Goal: Information Seeking & Learning: Learn about a topic

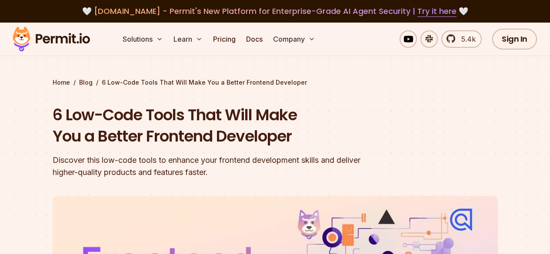
scroll to position [43, 0]
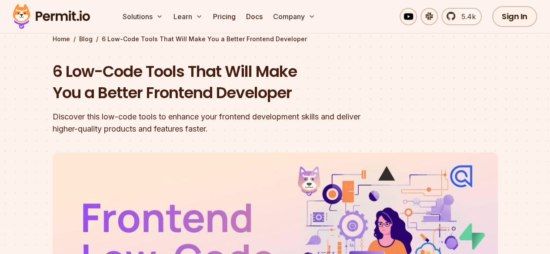
click at [97, 49] on div "Home / Blog / 6 Low-Code Tools That Will Make You a Better Frontend Developer 6…" at bounding box center [275, 242] width 445 height 415
click at [105, 66] on h1 "6 Low-Code Tools That Will Make You a Better Frontend Developer" at bounding box center [220, 82] width 334 height 43
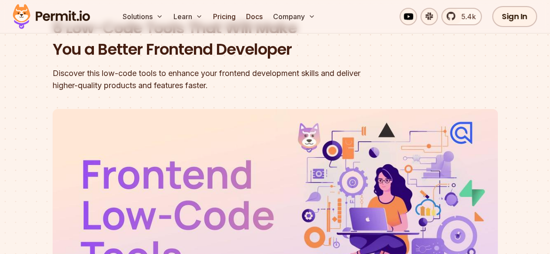
click at [247, 73] on div "Discover this low-code tools to enhance your frontend development skills and de…" at bounding box center [220, 79] width 334 height 24
click at [312, 71] on div "Discover this low-code tools to enhance your frontend development skills and de…" at bounding box center [220, 79] width 334 height 24
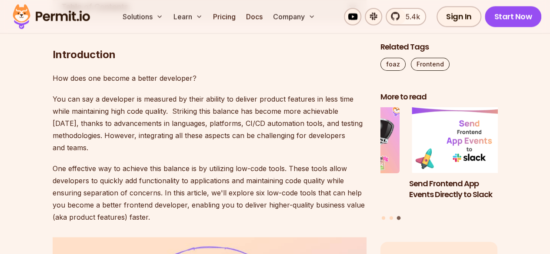
scroll to position [478, 0]
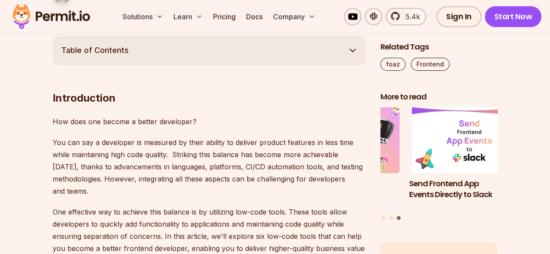
click at [197, 140] on p "You can say a developer is measured by their ability to deliver product feature…" at bounding box center [210, 167] width 314 height 61
click at [228, 138] on p "You can say a developer is measured by their ability to deliver product feature…" at bounding box center [210, 167] width 314 height 61
drag, startPoint x: 228, startPoint y: 138, endPoint x: 304, endPoint y: 145, distance: 76.4
click at [304, 145] on p "You can say a developer is measured by their ability to deliver product feature…" at bounding box center [210, 167] width 314 height 61
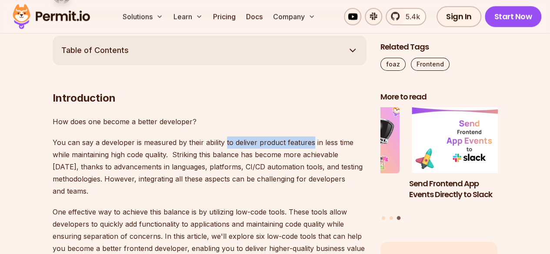
click at [304, 145] on p "You can say a developer is measured by their ability to deliver product feature…" at bounding box center [210, 167] width 314 height 61
click at [344, 147] on p "You can say a developer is measured by their ability to deliver product feature…" at bounding box center [210, 167] width 314 height 61
click at [76, 158] on p "You can say a developer is measured by their ability to deliver product feature…" at bounding box center [210, 167] width 314 height 61
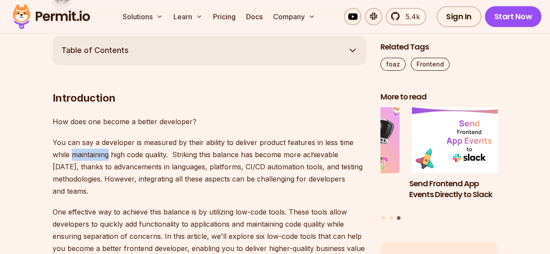
click at [76, 158] on p "You can say a developer is measured by their ability to deliver product feature…" at bounding box center [210, 167] width 314 height 61
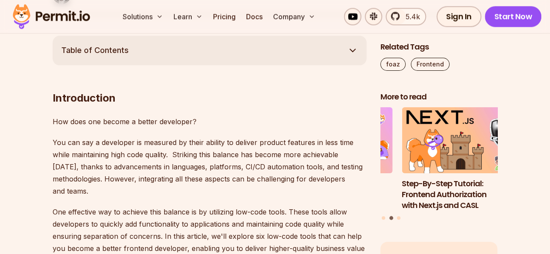
click at [130, 160] on p "You can say a developer is measured by their ability to deliver product feature…" at bounding box center [210, 167] width 314 height 61
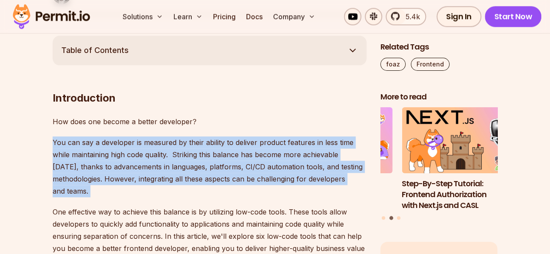
click at [130, 160] on p "You can say a developer is measured by their ability to deliver product feature…" at bounding box center [210, 167] width 314 height 61
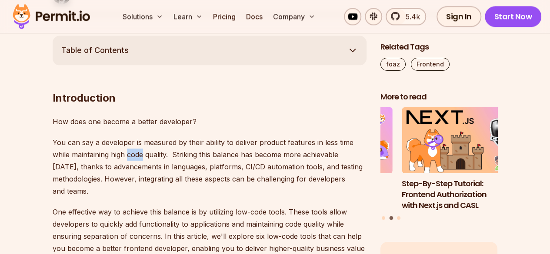
click at [130, 160] on p "You can say a developer is measured by their ability to deliver product feature…" at bounding box center [210, 167] width 314 height 61
click at [160, 147] on p "You can say a developer is measured by their ability to deliver product feature…" at bounding box center [210, 167] width 314 height 61
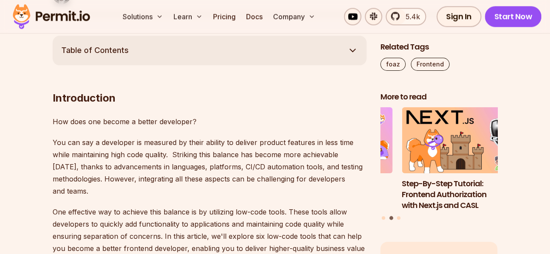
click at [167, 152] on p "You can say a developer is measured by their ability to deliver product feature…" at bounding box center [210, 167] width 314 height 61
click at [171, 156] on p "You can say a developer is measured by their ability to deliver product feature…" at bounding box center [210, 167] width 314 height 61
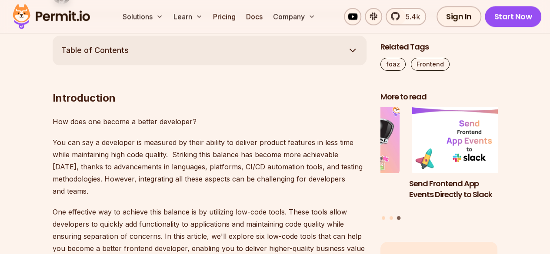
click at [197, 156] on p "You can say a developer is measured by their ability to deliver product feature…" at bounding box center [210, 167] width 314 height 61
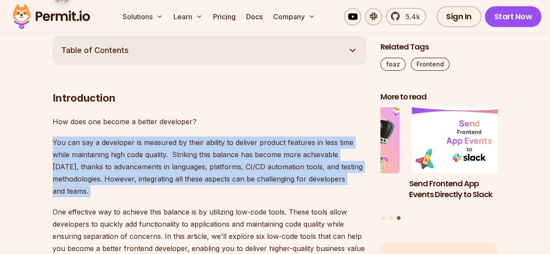
click at [197, 156] on p "You can say a developer is measured by their ability to deliver product feature…" at bounding box center [210, 167] width 314 height 61
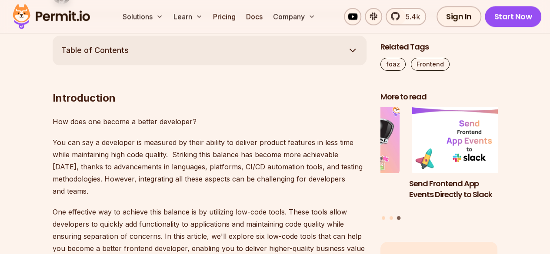
click at [220, 127] on p "How does one become a better developer?" at bounding box center [210, 122] width 314 height 12
click at [212, 156] on p "You can say a developer is measured by their ability to deliver product feature…" at bounding box center [210, 167] width 314 height 61
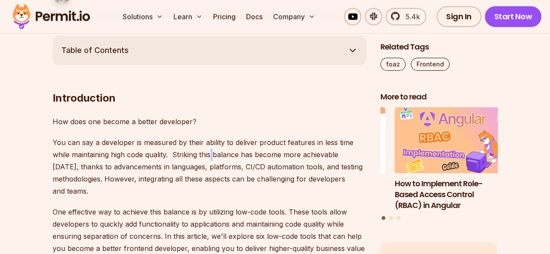
click at [212, 156] on p "You can say a developer is measured by their ability to deliver product feature…" at bounding box center [210, 167] width 314 height 61
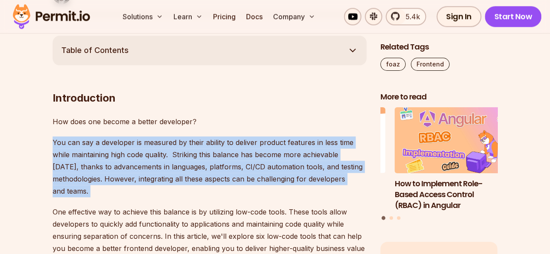
click at [212, 156] on p "You can say a developer is measured by their ability to deliver product feature…" at bounding box center [210, 167] width 314 height 61
click at [185, 157] on p "You can say a developer is measured by their ability to deliver product feature…" at bounding box center [210, 167] width 314 height 61
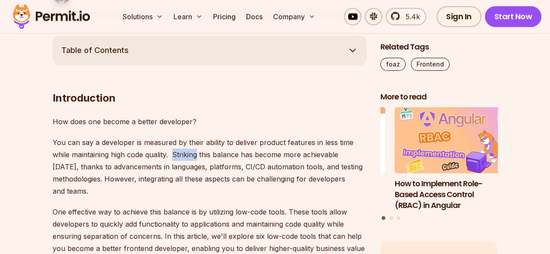
click at [185, 157] on p "You can say a developer is measured by their ability to deliver product feature…" at bounding box center [210, 167] width 314 height 61
click at [198, 156] on p "You can say a developer is measured by their ability to deliver product feature…" at bounding box center [210, 167] width 314 height 61
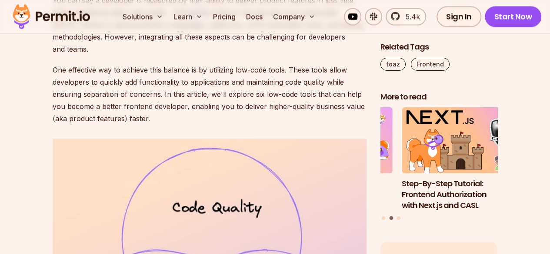
scroll to position [629, 0]
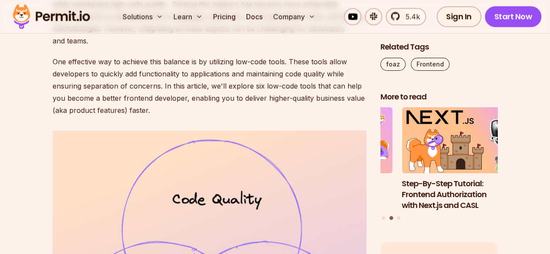
click at [248, 59] on p "One effective way to achieve this balance is by utilizing low-code tools. These…" at bounding box center [210, 86] width 314 height 61
click at [295, 66] on p "One effective way to achieve this balance is by utilizing low-code tools. These…" at bounding box center [210, 86] width 314 height 61
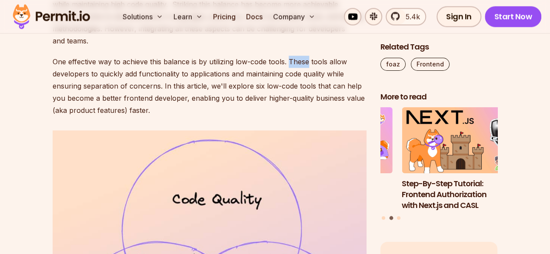
click at [295, 66] on p "One effective way to achieve this balance is by utilizing low-code tools. These…" at bounding box center [210, 86] width 314 height 61
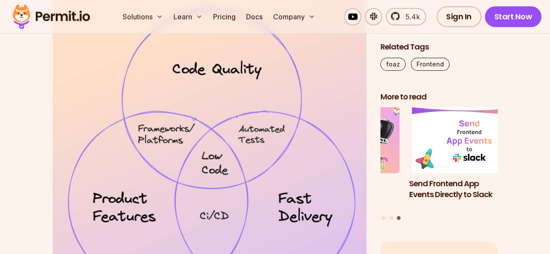
scroll to position [716, 0]
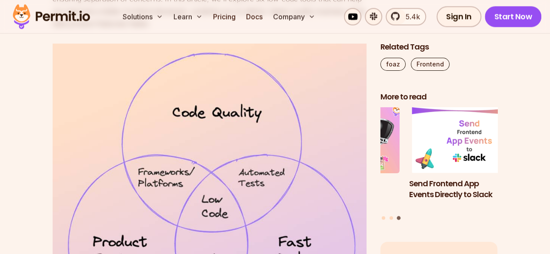
click at [198, 108] on img at bounding box center [210, 211] width 314 height 336
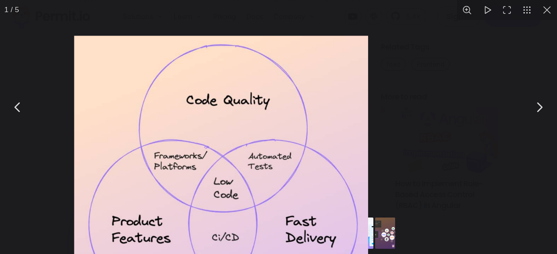
click at [198, 108] on img "You can close this modal content with the ESC key" at bounding box center [221, 193] width 294 height 314
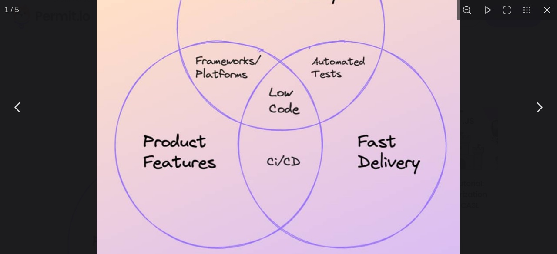
click at [43, 60] on div "You can close this modal content with the ESC key" at bounding box center [278, 107] width 557 height 214
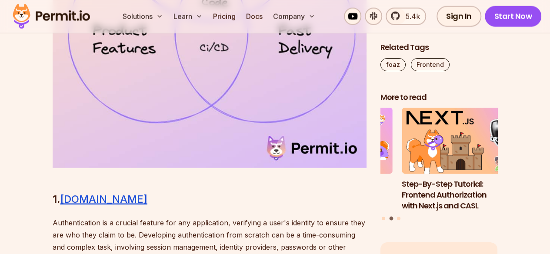
scroll to position [933, 0]
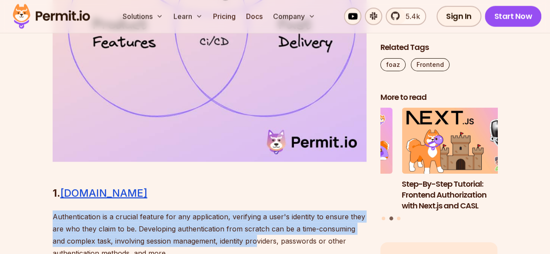
drag, startPoint x: 35, startPoint y: 210, endPoint x: 242, endPoint y: 238, distance: 208.9
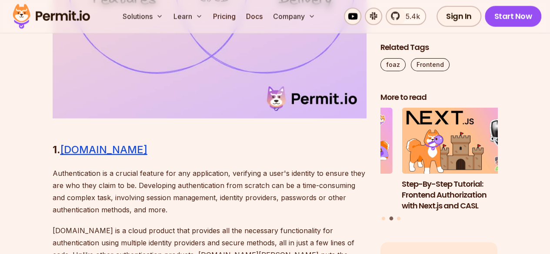
click at [205, 207] on p "Authentication is a crucial feature for any application, verifying a user's ide…" at bounding box center [210, 191] width 314 height 49
click at [121, 181] on p "Authentication is a crucial feature for any application, verifying a user's ide…" at bounding box center [210, 191] width 314 height 49
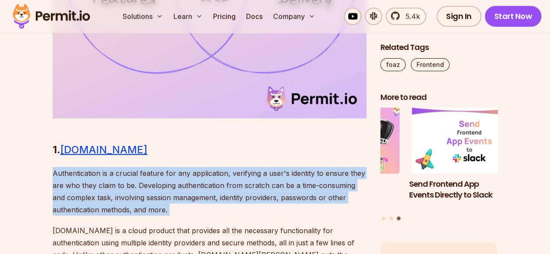
click at [121, 181] on p "Authentication is a crucial feature for any application, verifying a user's ide…" at bounding box center [210, 191] width 314 height 49
click at [255, 178] on p "Authentication is a crucial feature for any application, verifying a user's ide…" at bounding box center [210, 191] width 314 height 49
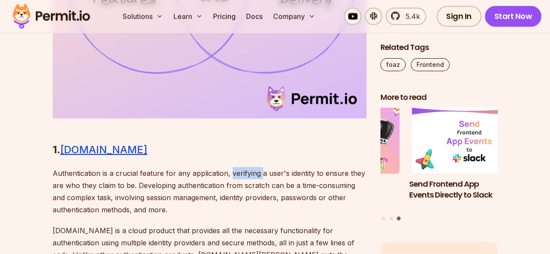
click at [255, 178] on p "Authentication is a crucial feature for any application, verifying a user's ide…" at bounding box center [210, 191] width 314 height 49
click at [296, 175] on p "Authentication is a crucial feature for any application, verifying a user's ide…" at bounding box center [210, 191] width 314 height 49
click at [344, 179] on p "Authentication is a crucial feature for any application, verifying a user's ide…" at bounding box center [210, 191] width 314 height 49
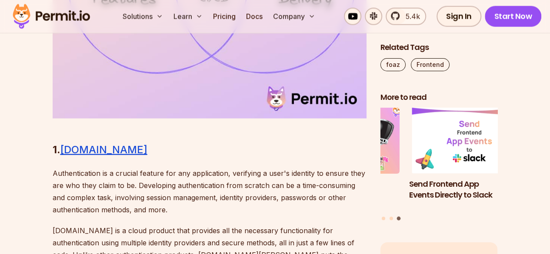
click at [73, 188] on p "Authentication is a crucial feature for any application, verifying a user's ide…" at bounding box center [210, 191] width 314 height 49
click at [82, 189] on p "Authentication is a crucial feature for any application, verifying a user's ide…" at bounding box center [210, 191] width 314 height 49
click at [101, 189] on p "Authentication is a crucial feature for any application, verifying a user's ide…" at bounding box center [210, 191] width 314 height 49
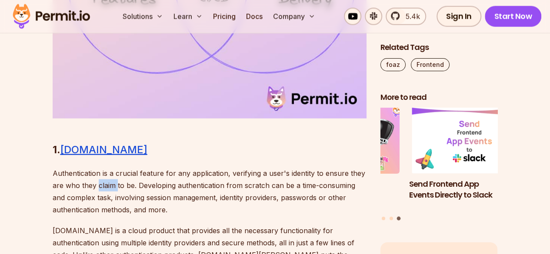
click at [101, 189] on p "Authentication is a crucial feature for any application, verifying a user's ide…" at bounding box center [210, 191] width 314 height 49
click at [254, 189] on p "Authentication is a crucial feature for any application, verifying a user's ide…" at bounding box center [210, 191] width 314 height 49
click at [273, 188] on p "Authentication is a crucial feature for any application, verifying a user's ide…" at bounding box center [210, 191] width 314 height 49
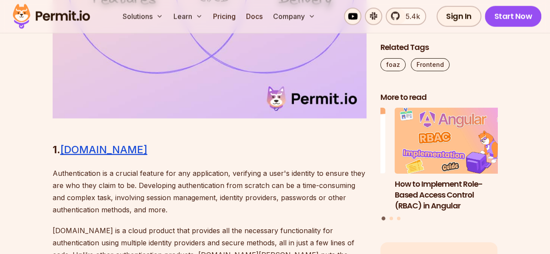
click at [301, 185] on p "Authentication is a crucial feature for any application, verifying a user's ide…" at bounding box center [210, 191] width 314 height 49
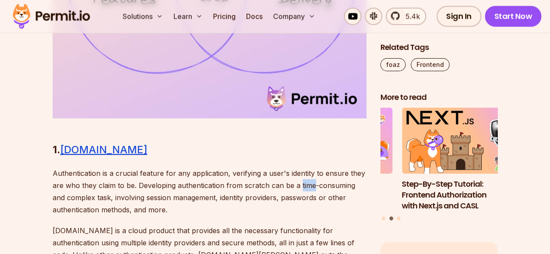
click at [301, 185] on p "Authentication is a crucial feature for any application, verifying a user's ide…" at bounding box center [210, 191] width 314 height 49
click at [343, 185] on p "Authentication is a crucial feature for any application, verifying a user's ide…" at bounding box center [210, 191] width 314 height 49
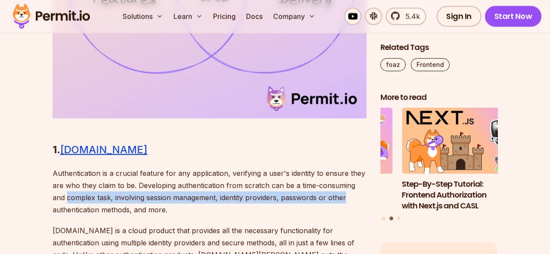
drag, startPoint x: 41, startPoint y: 192, endPoint x: 371, endPoint y: 194, distance: 329.6
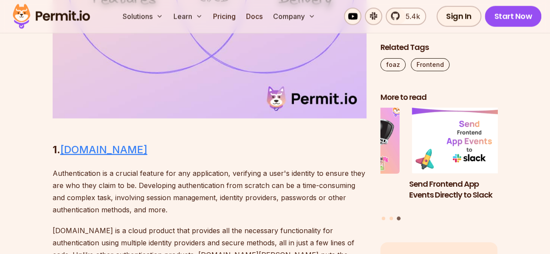
drag, startPoint x: 78, startPoint y: 157, endPoint x: 69, endPoint y: 148, distance: 12.6
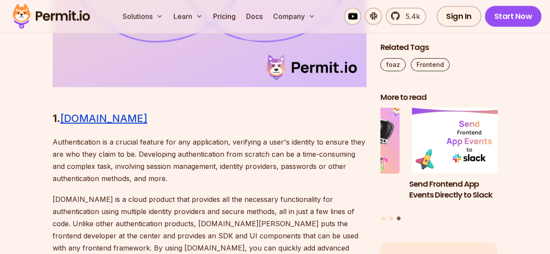
scroll to position [1020, 0]
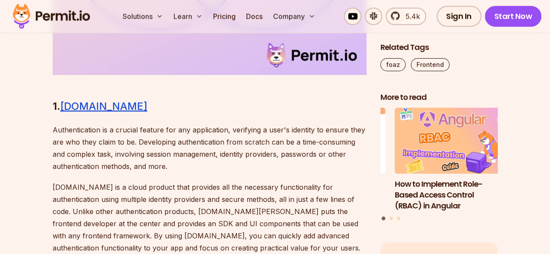
click at [302, 163] on p "Authentication is a crucial feature for any application, verifying a user's ide…" at bounding box center [210, 148] width 314 height 49
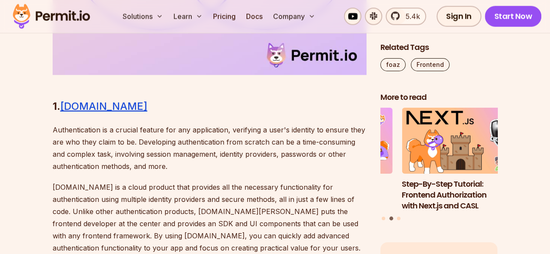
click at [302, 163] on p "Authentication is a crucial feature for any application, verifying a user's ide…" at bounding box center [210, 148] width 314 height 49
click at [299, 158] on p "Authentication is a crucial feature for any application, verifying a user's ide…" at bounding box center [210, 148] width 314 height 49
click at [304, 155] on p "Authentication is a crucial feature for any application, verifying a user's ide…" at bounding box center [210, 148] width 314 height 49
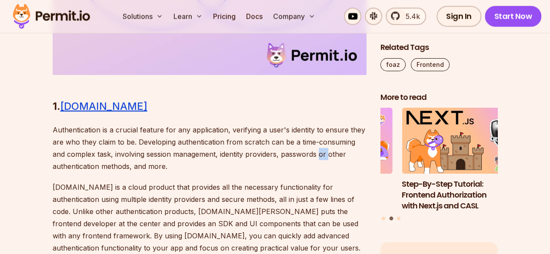
click at [304, 155] on p "Authentication is a crucial feature for any application, verifying a user's ide…" at bounding box center [210, 148] width 314 height 49
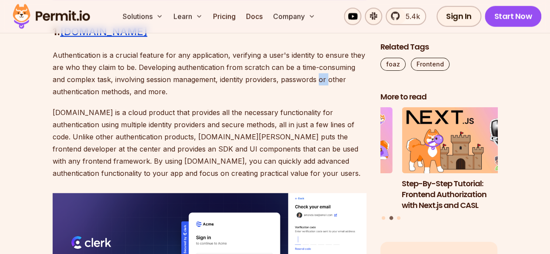
scroll to position [1151, 0]
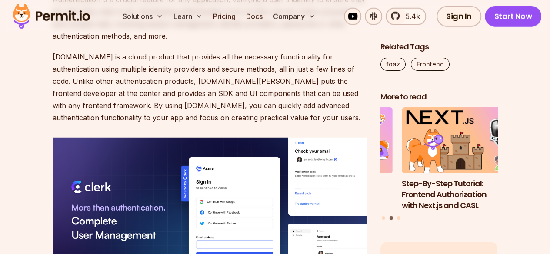
click at [69, 62] on p "[DOMAIN_NAME] is a cloud product that provides all the necessary functionality …" at bounding box center [210, 87] width 314 height 73
click at [76, 59] on p "[DOMAIN_NAME] is a cloud product that provides all the necessary functionality …" at bounding box center [210, 87] width 314 height 73
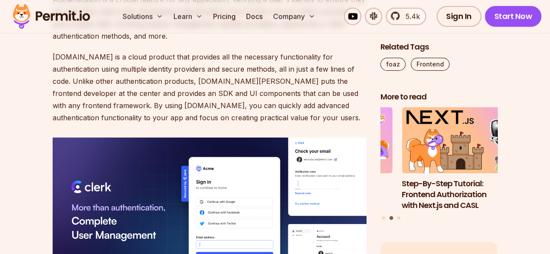
click at [112, 57] on p "[DOMAIN_NAME] is a cloud product that provides all the necessary functionality …" at bounding box center [210, 87] width 314 height 73
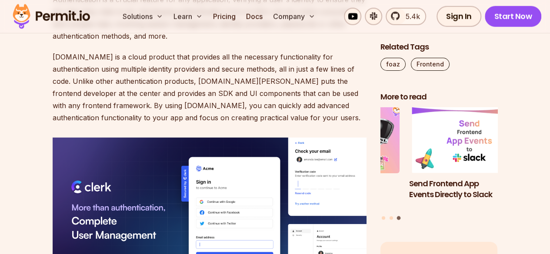
click at [78, 68] on p "[DOMAIN_NAME] is a cloud product that provides all the necessary functionality …" at bounding box center [210, 87] width 314 height 73
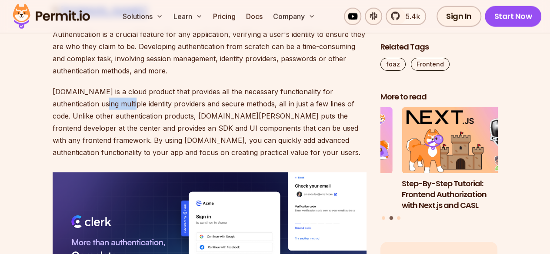
scroll to position [1107, 0]
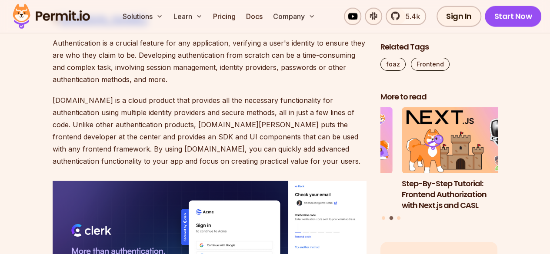
click at [125, 130] on p "[DOMAIN_NAME] is a cloud product that provides all the necessary functionality …" at bounding box center [210, 130] width 314 height 73
click at [125, 129] on p "[DOMAIN_NAME] is a cloud product that provides all the necessary functionality …" at bounding box center [210, 130] width 314 height 73
click at [169, 96] on p "[DOMAIN_NAME] is a cloud product that provides all the necessary functionality …" at bounding box center [210, 130] width 314 height 73
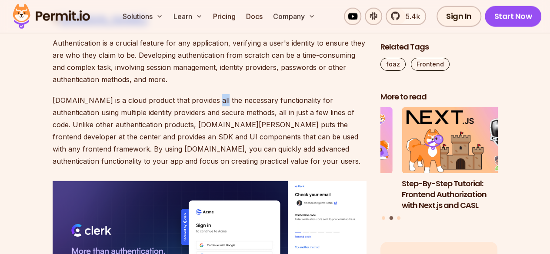
click at [164, 138] on p "[DOMAIN_NAME] is a cloud product that provides all the necessary functionality …" at bounding box center [210, 130] width 314 height 73
click at [231, 128] on p "[DOMAIN_NAME] is a cloud product that provides all the necessary functionality …" at bounding box center [210, 130] width 314 height 73
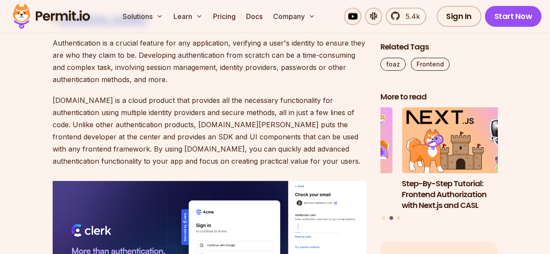
click at [245, 131] on p "[DOMAIN_NAME] is a cloud product that provides all the necessary functionality …" at bounding box center [210, 130] width 314 height 73
click at [339, 135] on p "[DOMAIN_NAME] is a cloud product that provides all the necessary functionality …" at bounding box center [210, 130] width 314 height 73
click at [357, 135] on p "[DOMAIN_NAME] is a cloud product that provides all the necessary functionality …" at bounding box center [210, 130] width 314 height 73
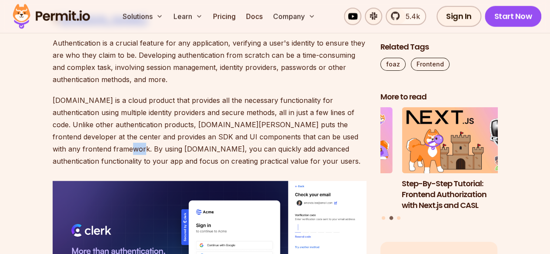
click at [357, 135] on p "[DOMAIN_NAME] is a cloud product that provides all the necessary functionality …" at bounding box center [210, 130] width 314 height 73
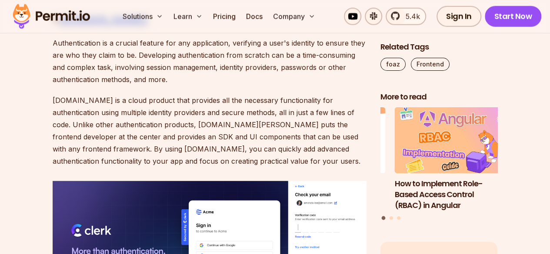
click at [202, 152] on p "[DOMAIN_NAME] is a cloud product that provides all the necessary functionality …" at bounding box center [210, 130] width 314 height 73
drag, startPoint x: 202, startPoint y: 152, endPoint x: 220, endPoint y: 150, distance: 18.4
click at [204, 152] on p "[DOMAIN_NAME] is a cloud product that provides all the necessary functionality …" at bounding box center [210, 130] width 314 height 73
click at [258, 147] on p "[DOMAIN_NAME] is a cloud product that provides all the necessary functionality …" at bounding box center [210, 130] width 314 height 73
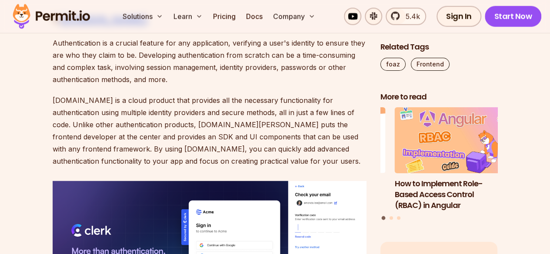
click at [311, 147] on p "[DOMAIN_NAME] is a cloud product that provides all the necessary functionality …" at bounding box center [210, 130] width 314 height 73
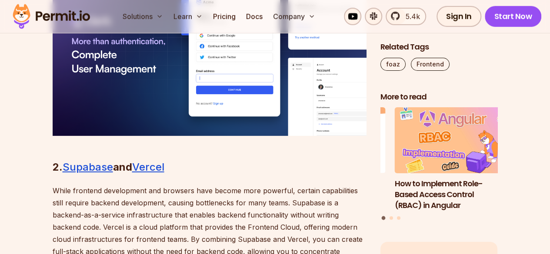
scroll to position [1325, 0]
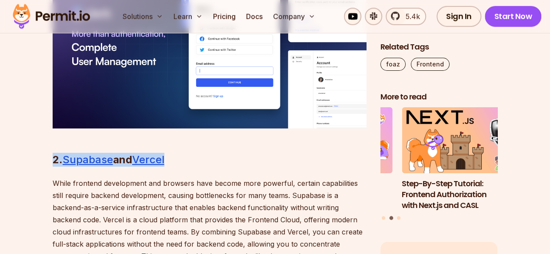
drag, startPoint x: 15, startPoint y: 147, endPoint x: 245, endPoint y: 159, distance: 230.3
click at [245, 159] on h2 "2. Supabase and Vercel" at bounding box center [210, 142] width 314 height 49
click at [133, 184] on p "While frontend development and browsers have become more powerful, certain capa…" at bounding box center [210, 225] width 314 height 97
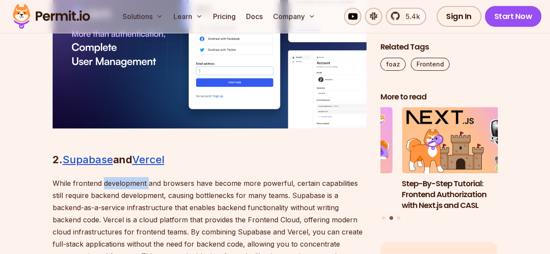
click at [133, 184] on p "While frontend development and browsers have become more powerful, certain capa…" at bounding box center [210, 225] width 314 height 97
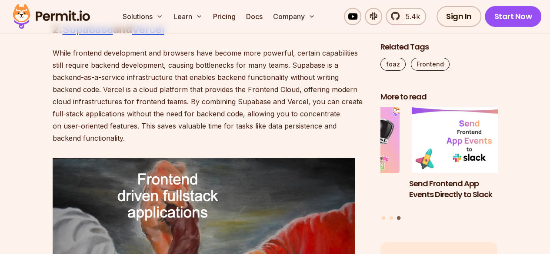
click at [160, 56] on p "While frontend development and browsers have become more powerful, certain capa…" at bounding box center [210, 95] width 314 height 97
click at [192, 58] on p "While frontend development and browsers have become more powerful, certain capa…" at bounding box center [210, 95] width 314 height 97
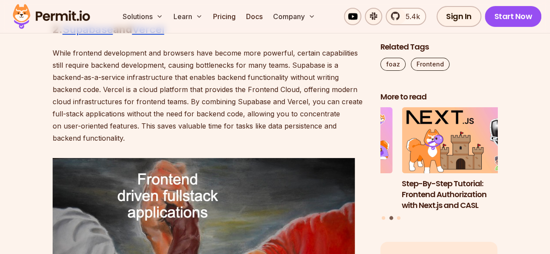
click at [92, 56] on p "While frontend development and browsers have become more powerful, certain capa…" at bounding box center [210, 95] width 314 height 97
click at [150, 51] on p "While frontend development and browsers have become more powerful, certain capa…" at bounding box center [210, 95] width 314 height 97
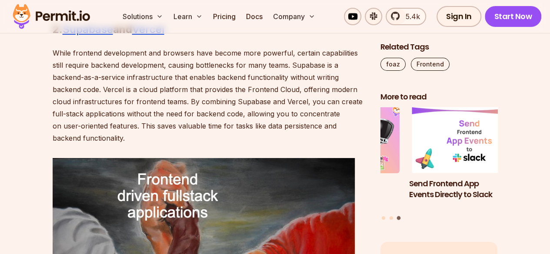
click at [153, 81] on p "While frontend development and browsers have become more powerful, certain capa…" at bounding box center [210, 95] width 314 height 97
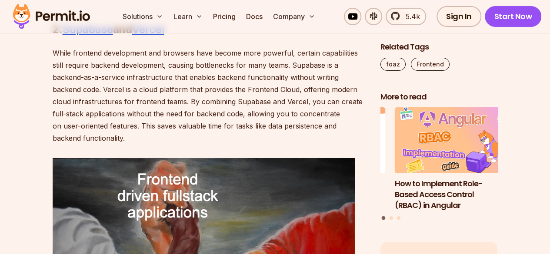
click at [81, 94] on p "While frontend development and browsers have become more powerful, certain capa…" at bounding box center [210, 95] width 314 height 97
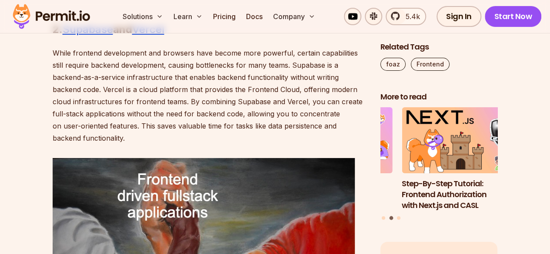
click at [151, 74] on p "While frontend development and browsers have become more powerful, certain capa…" at bounding box center [210, 95] width 314 height 97
click at [194, 79] on p "While frontend development and browsers have become more powerful, certain capa…" at bounding box center [210, 95] width 314 height 97
click at [228, 81] on p "While frontend development and browsers have become more powerful, certain capa…" at bounding box center [210, 95] width 314 height 97
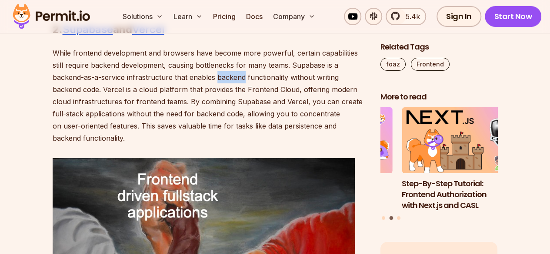
click at [228, 81] on p "While frontend development and browsers have become more powerful, certain capa…" at bounding box center [210, 95] width 314 height 97
click at [250, 83] on p "While frontend development and browsers have become more powerful, certain capa…" at bounding box center [210, 95] width 314 height 97
click at [292, 75] on p "While frontend development and browsers have become more powerful, certain capa…" at bounding box center [210, 95] width 314 height 97
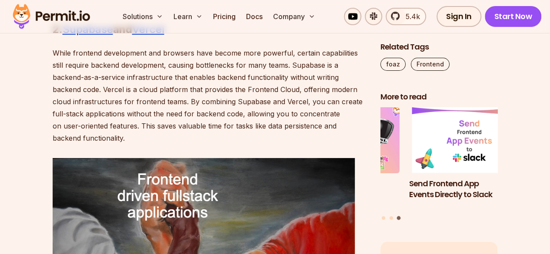
click at [76, 85] on p "While frontend development and browsers have become more powerful, certain capa…" at bounding box center [210, 95] width 314 height 97
click at [106, 93] on p "While frontend development and browsers have become more powerful, certain capa…" at bounding box center [210, 95] width 314 height 97
click at [127, 92] on p "While frontend development and browsers have become more powerful, certain capa…" at bounding box center [210, 95] width 314 height 97
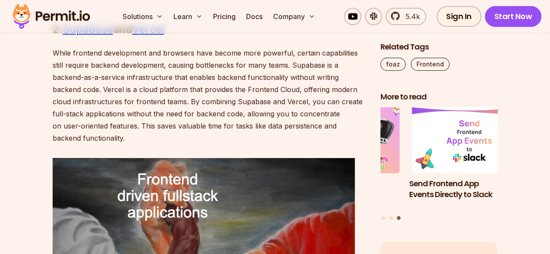
click at [143, 93] on p "While frontend development and browsers have become more powerful, certain capa…" at bounding box center [210, 95] width 314 height 97
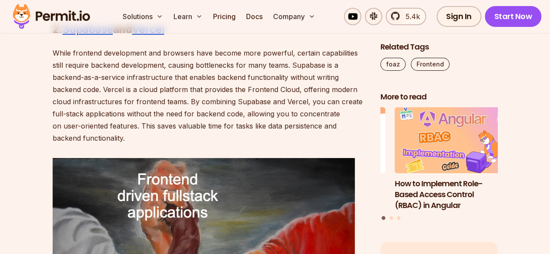
click at [184, 91] on p "While frontend development and browsers have become more powerful, certain capa…" at bounding box center [210, 95] width 314 height 97
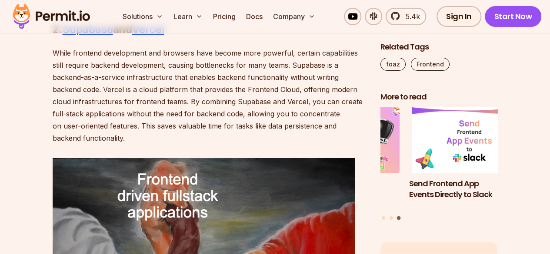
click at [162, 102] on p "While frontend development and browsers have become more powerful, certain capa…" at bounding box center [210, 95] width 314 height 97
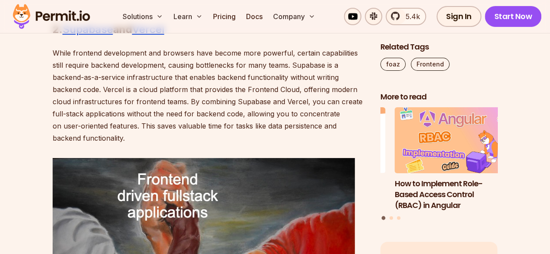
click at [99, 105] on p "While frontend development and browsers have become more powerful, certain capa…" at bounding box center [210, 95] width 314 height 97
click at [124, 108] on p "While frontend development and browsers have become more powerful, certain capa…" at bounding box center [210, 95] width 314 height 97
click at [168, 93] on p "While frontend development and browsers have become more powerful, certain capa…" at bounding box center [210, 95] width 314 height 97
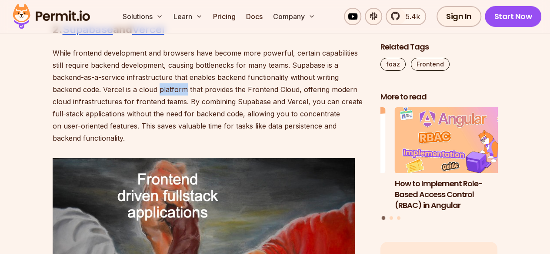
click at [168, 93] on p "While frontend development and browsers have become more powerful, certain capa…" at bounding box center [210, 95] width 314 height 97
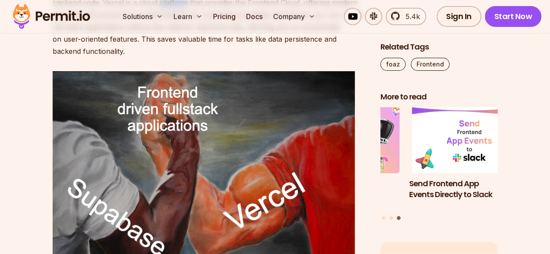
scroll to position [1499, 0]
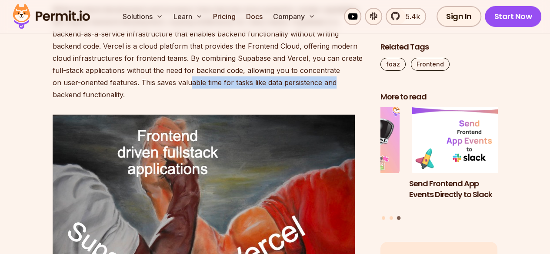
drag, startPoint x: 192, startPoint y: 83, endPoint x: 245, endPoint y: 89, distance: 53.0
click at [341, 85] on p "While frontend development and browsers have become more powerful, certain capa…" at bounding box center [210, 51] width 314 height 97
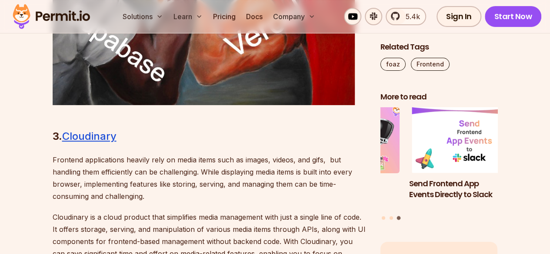
scroll to position [1760, 0]
